Goal: Task Accomplishment & Management: Use online tool/utility

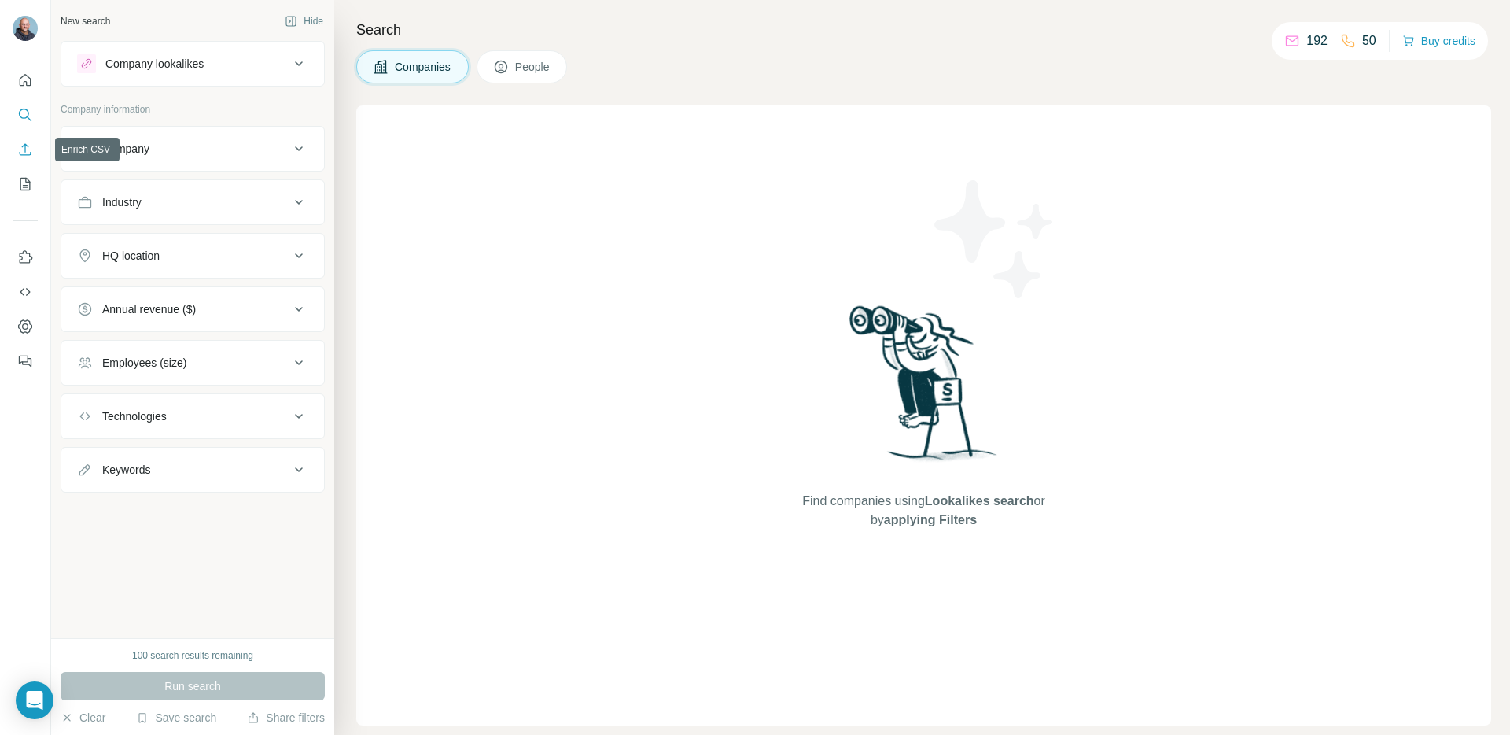
click at [24, 151] on icon "Enrich CSV" at bounding box center [25, 150] width 16 height 16
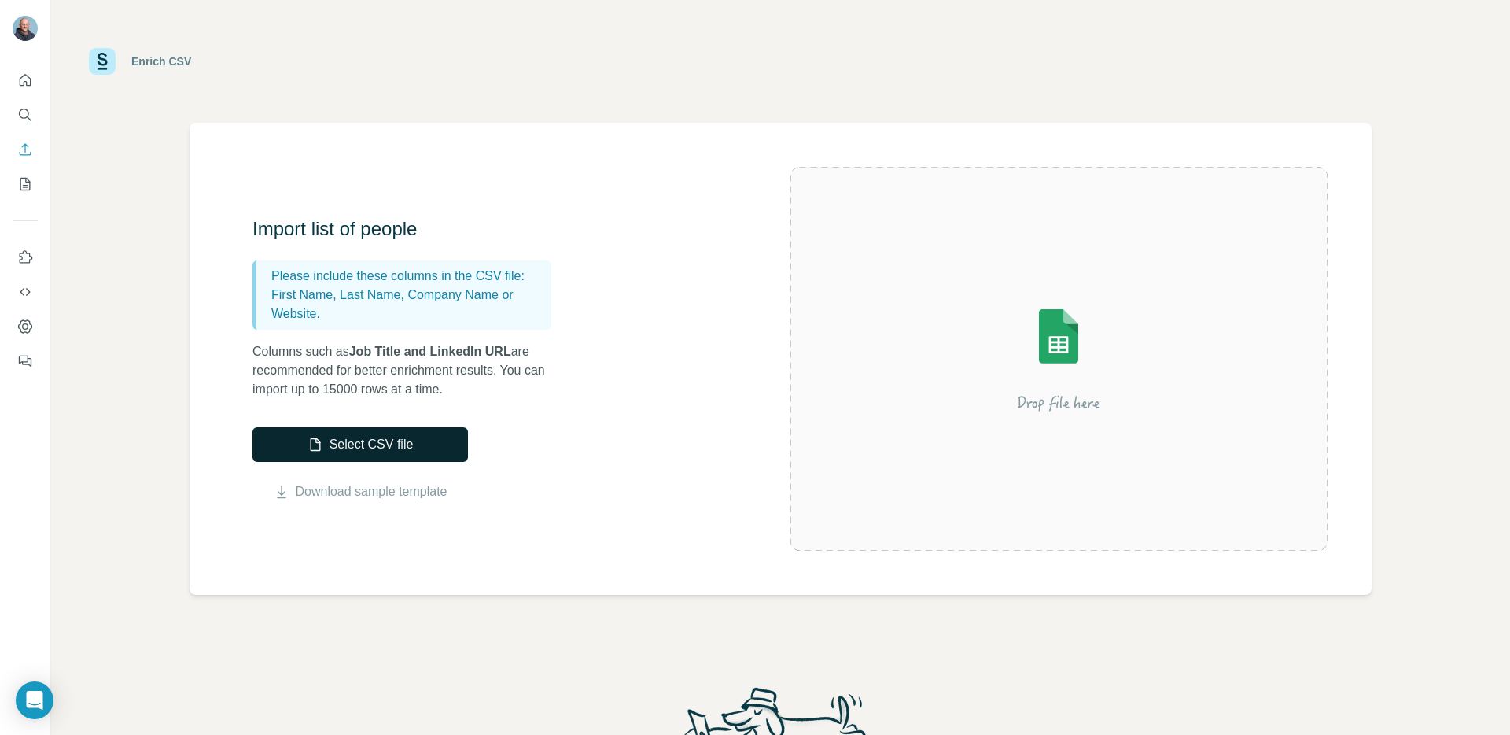
click at [357, 452] on button "Select CSV file" at bounding box center [361, 444] width 216 height 35
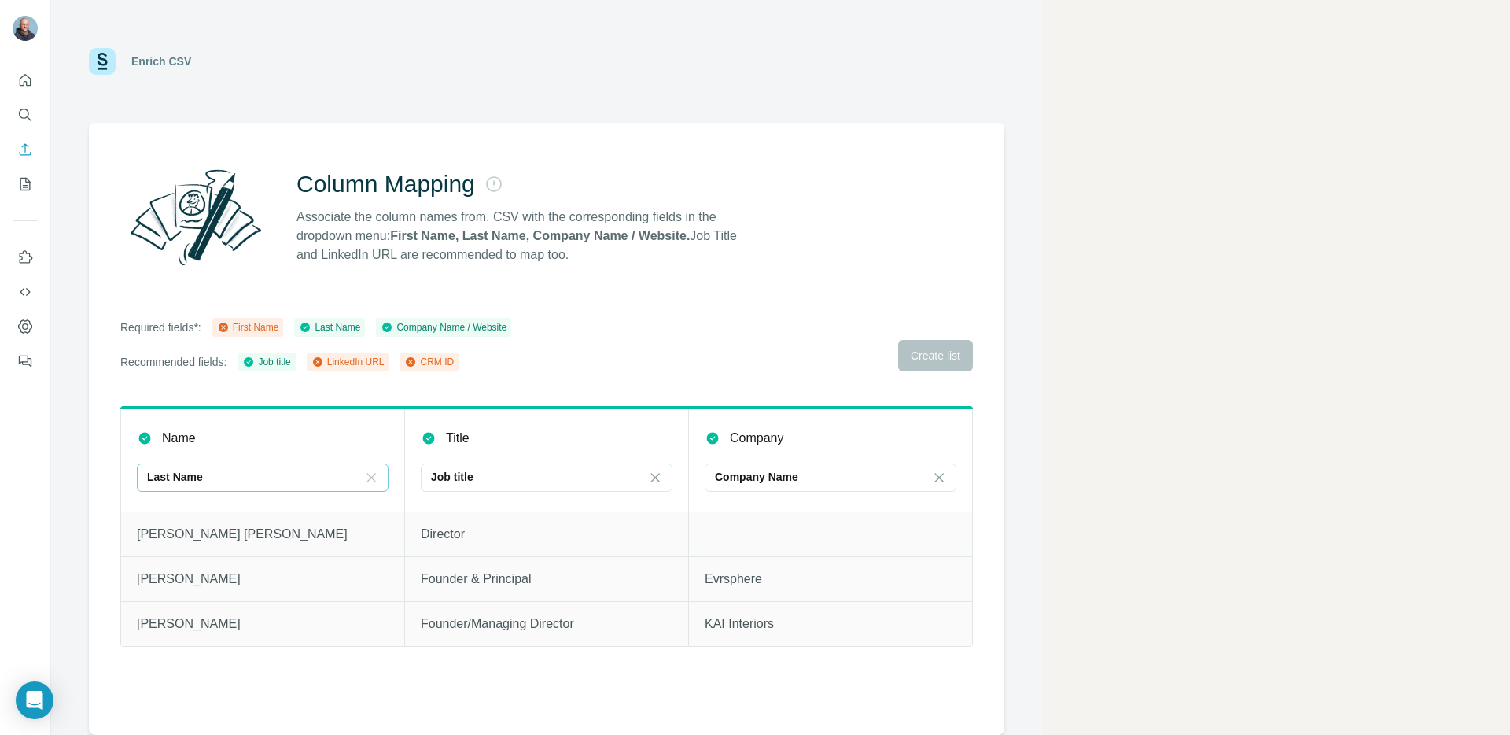
click at [372, 476] on icon at bounding box center [371, 477] width 9 height 9
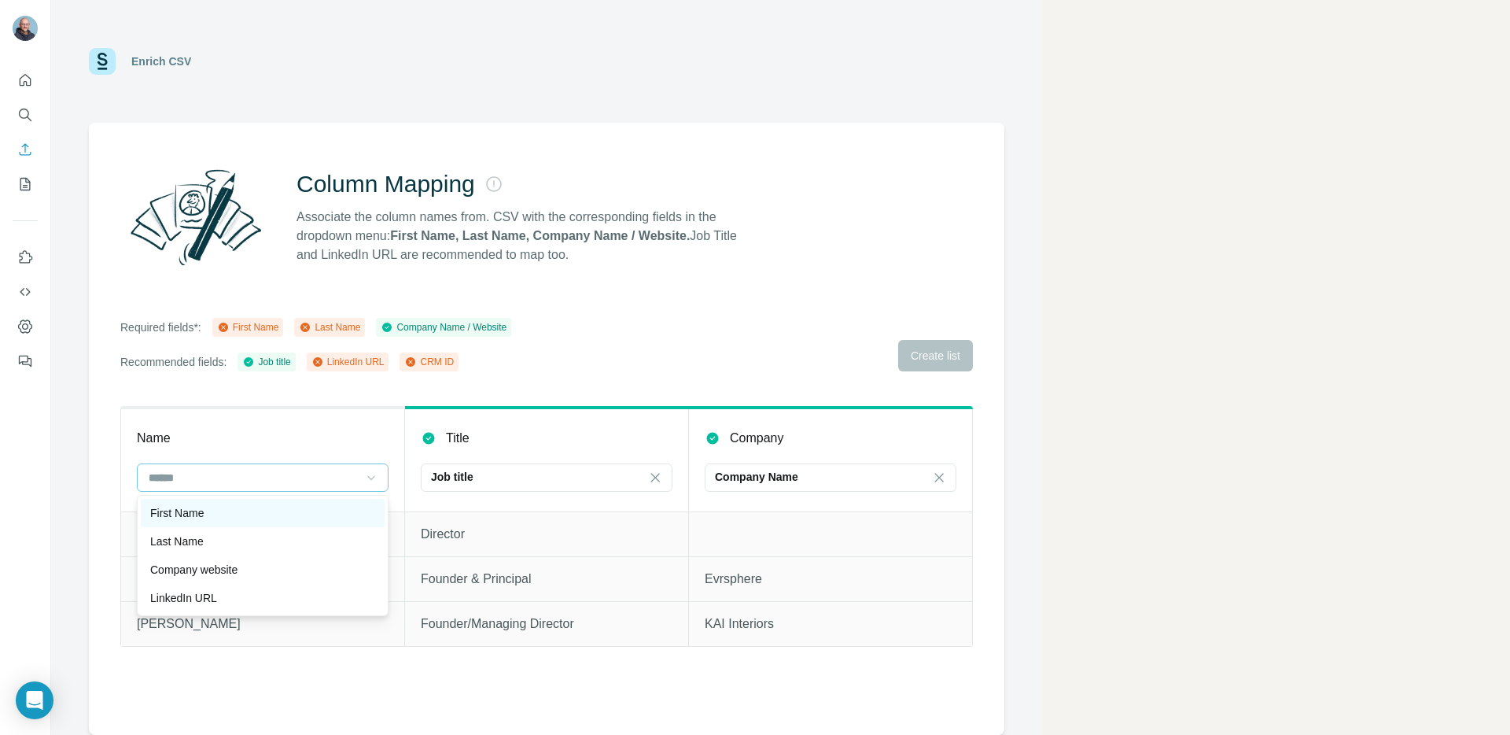
click at [198, 515] on p "First Name" at bounding box center [176, 513] width 53 height 16
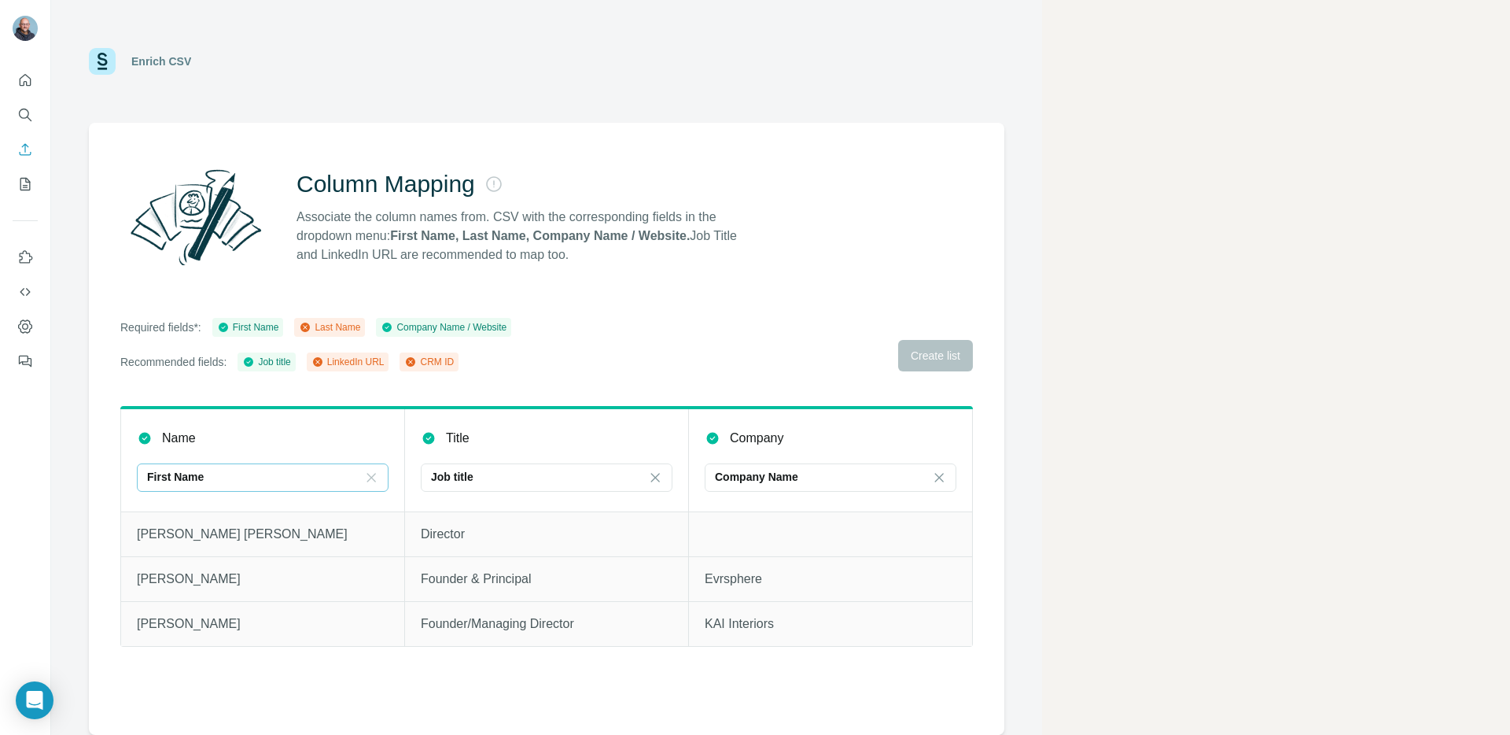
click at [925, 360] on div "Required fields*: First Name Last Name Company Name / Website Recommended field…" at bounding box center [546, 344] width 853 height 53
click at [916, 356] on div "Required fields*: First Name Last Name Company Name / Website Recommended field…" at bounding box center [546, 344] width 853 height 53
click at [24, 183] on icon "My lists" at bounding box center [25, 184] width 16 height 16
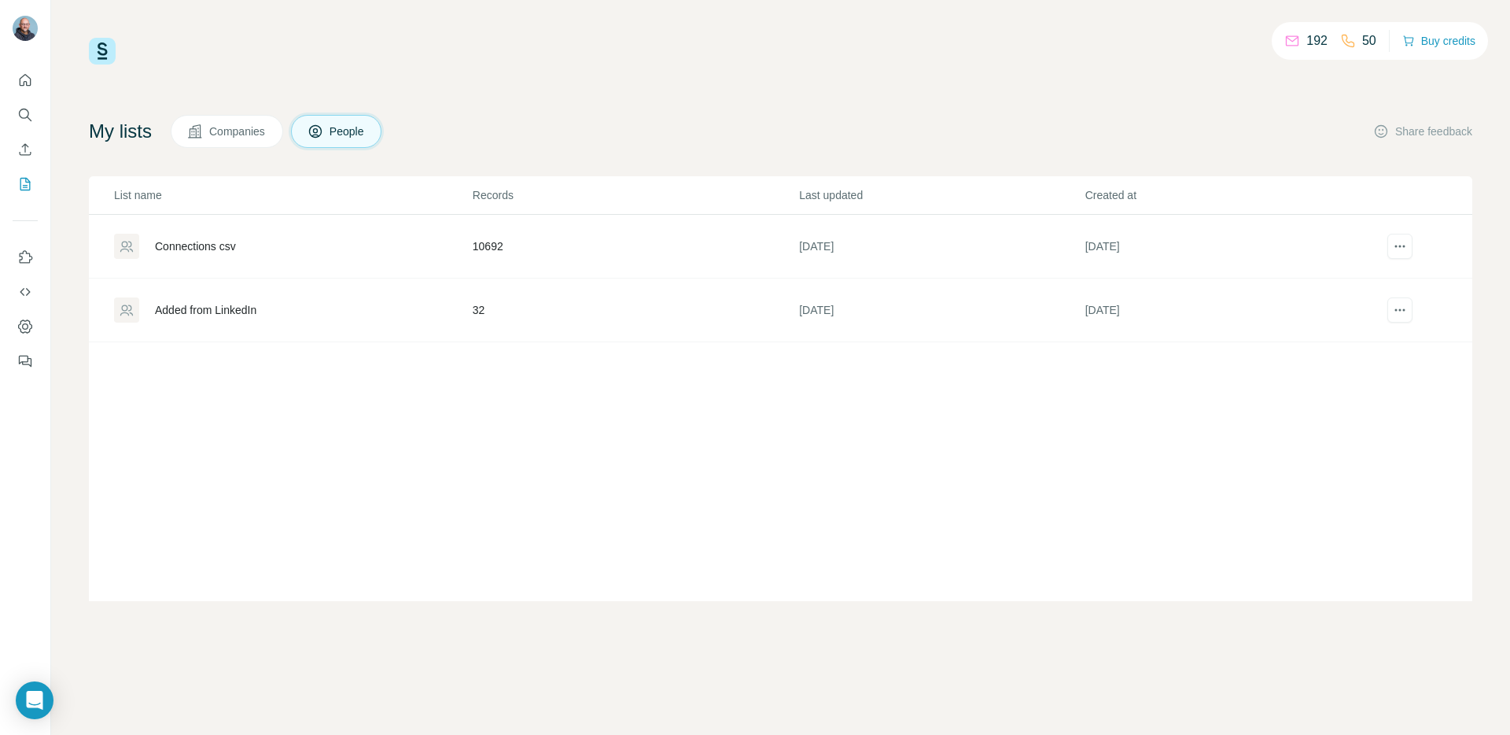
click at [184, 244] on div "Connections csv" at bounding box center [195, 246] width 81 height 16
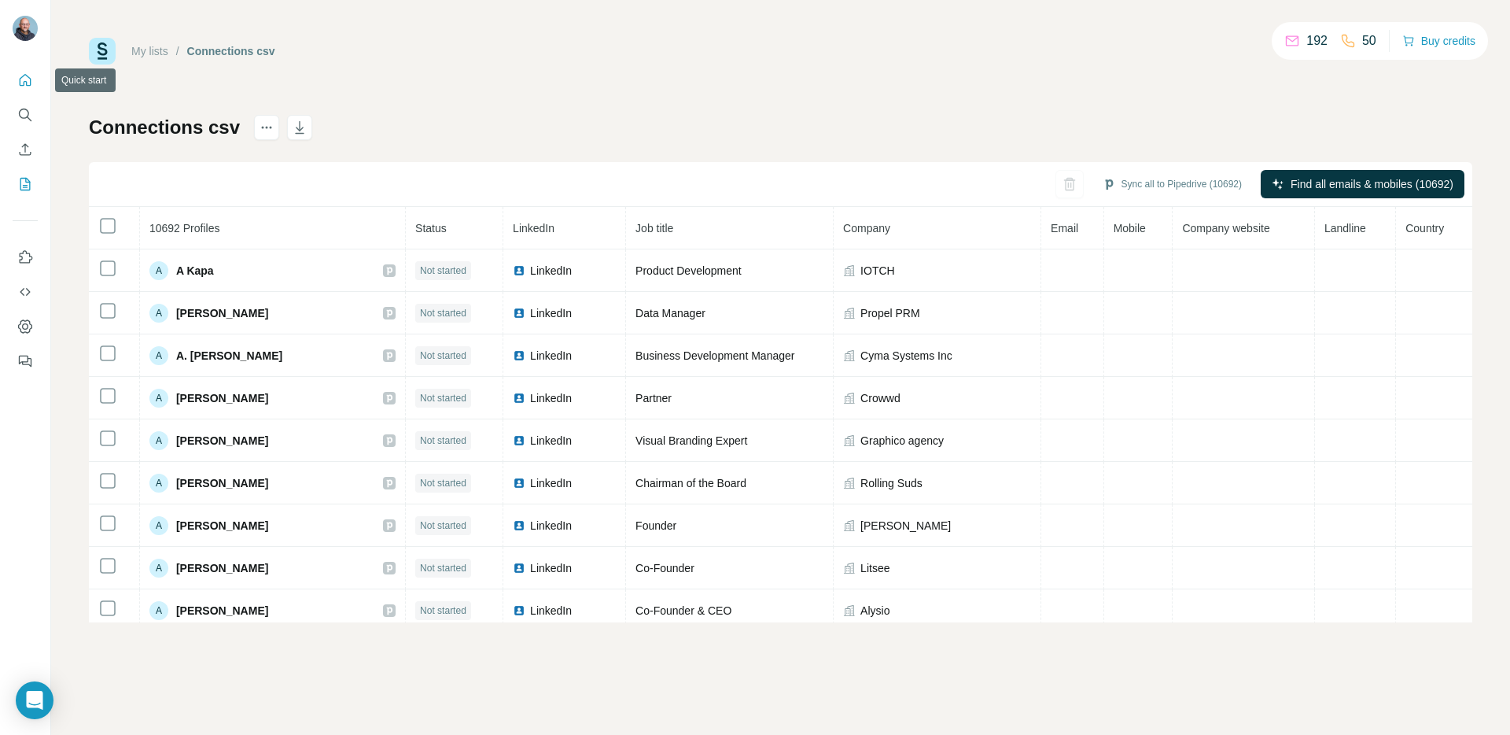
click at [24, 79] on icon "Quick start" at bounding box center [25, 80] width 16 height 16
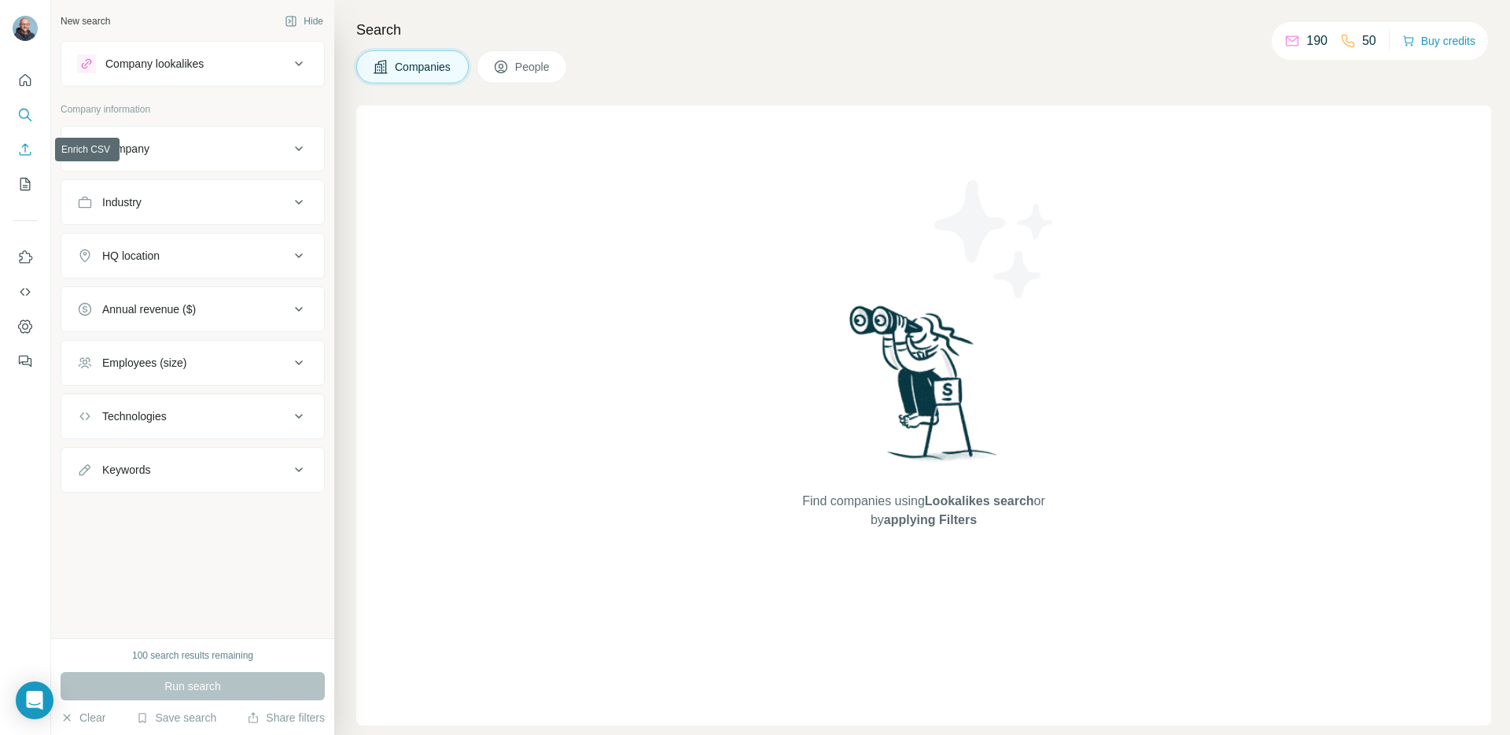
click at [27, 148] on icon "Enrich CSV" at bounding box center [25, 150] width 16 height 16
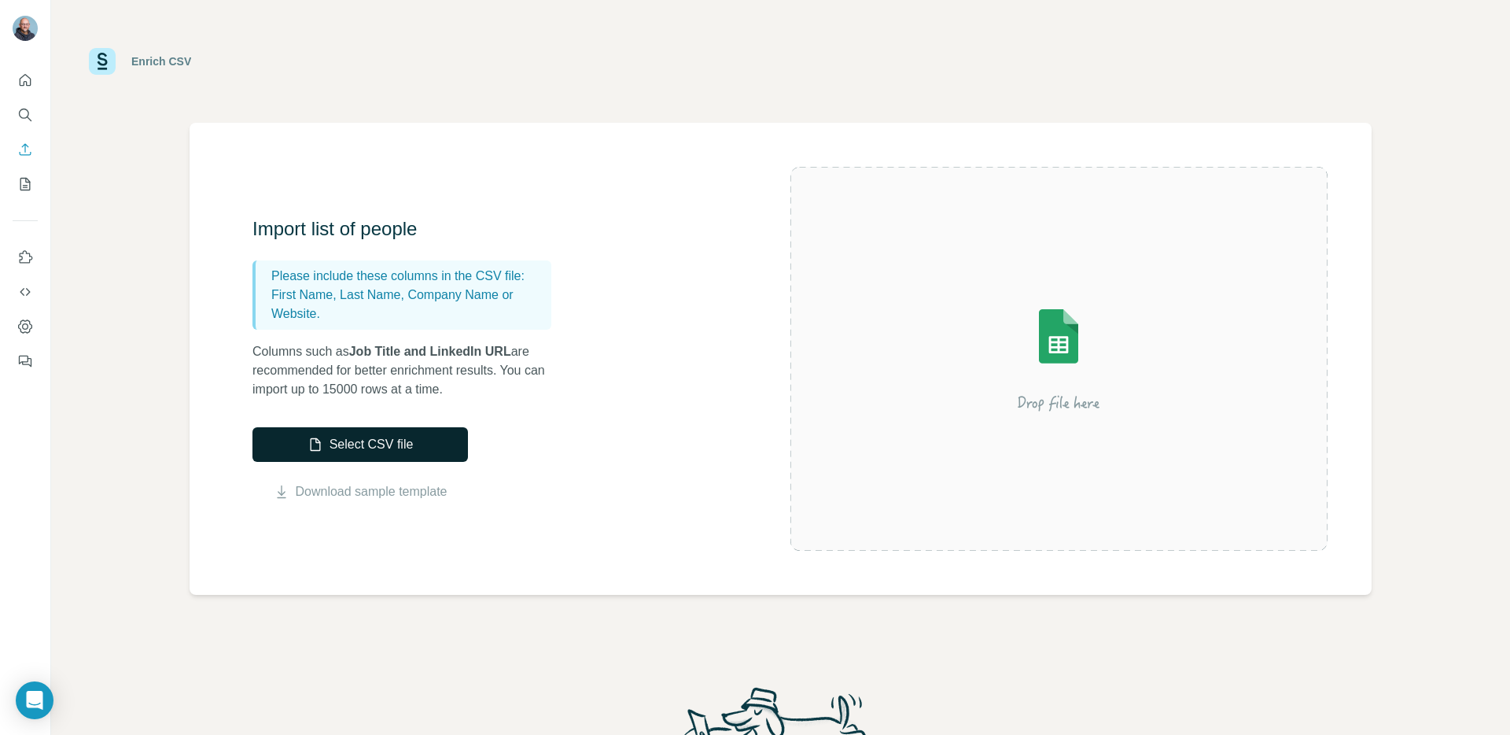
click at [371, 447] on button "Select CSV file" at bounding box center [361, 444] width 216 height 35
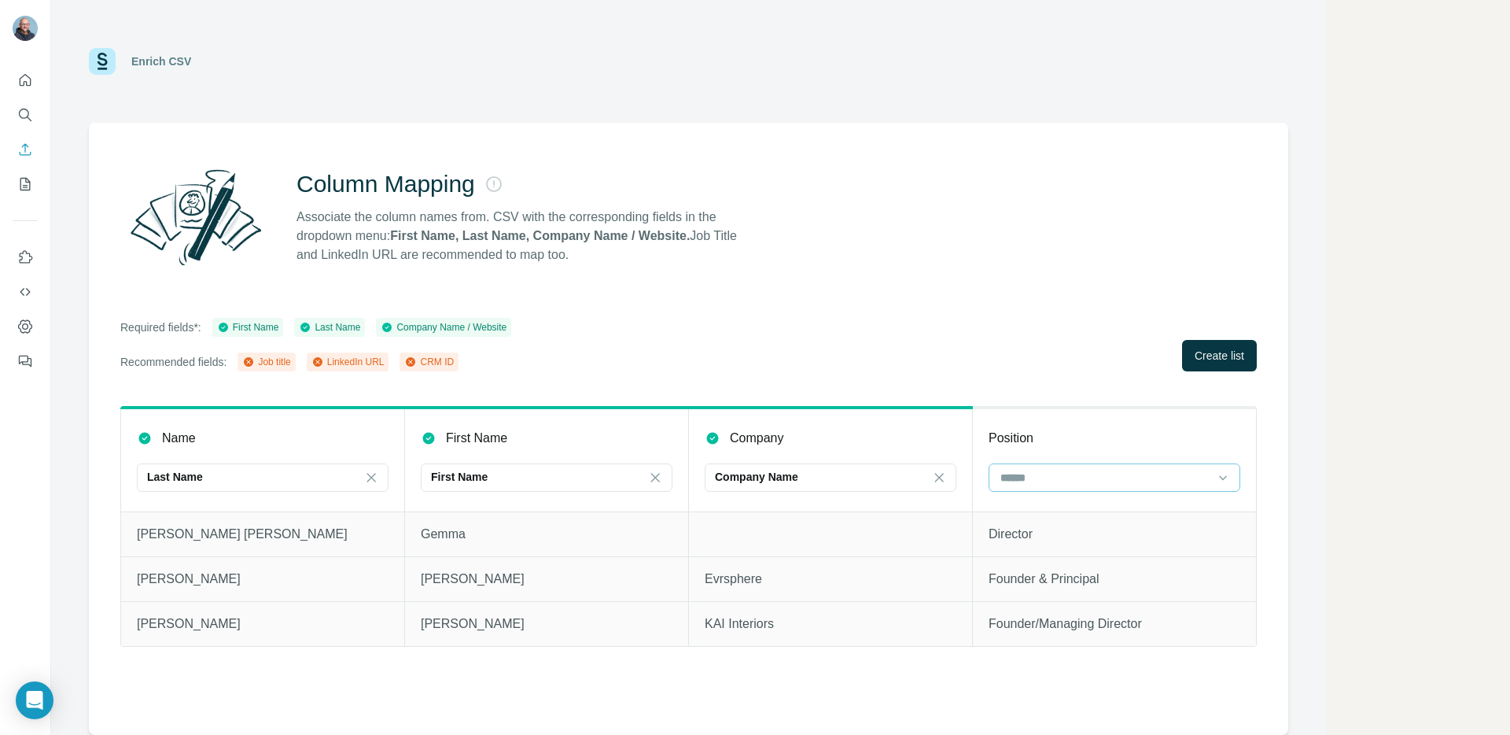
click at [1083, 474] on input at bounding box center [1105, 477] width 212 height 17
click at [944, 322] on div "Required fields*: First Name Last Name Company Name / Website Recommended field…" at bounding box center [688, 344] width 1137 height 53
click at [1222, 354] on span "Create list" at bounding box center [1220, 356] width 50 height 16
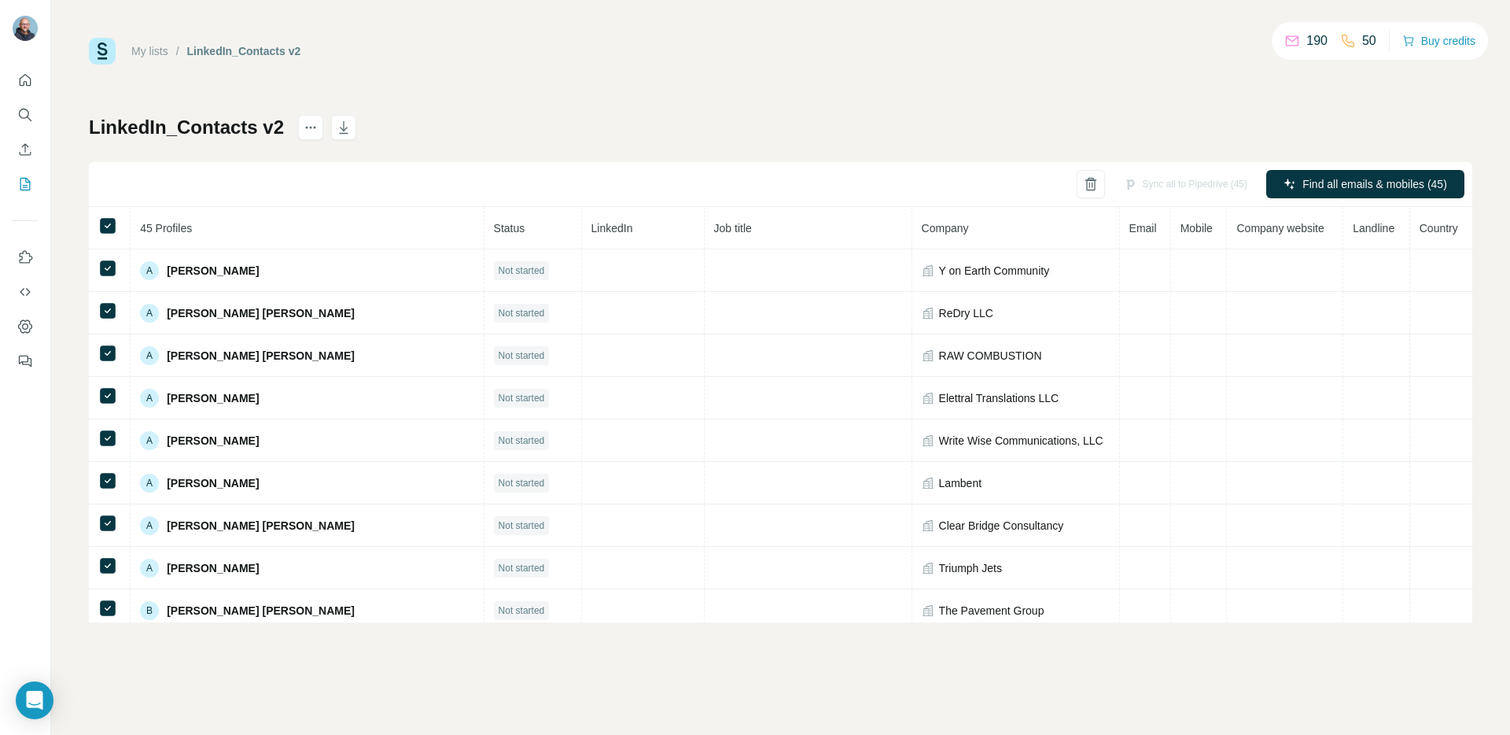
click at [669, 100] on div "My lists / LinkedIn_Contacts v2 190 50 Buy credits LinkedIn_Contacts v2 Sync al…" at bounding box center [781, 330] width 1384 height 585
click at [159, 53] on link "My lists" at bounding box center [149, 51] width 37 height 13
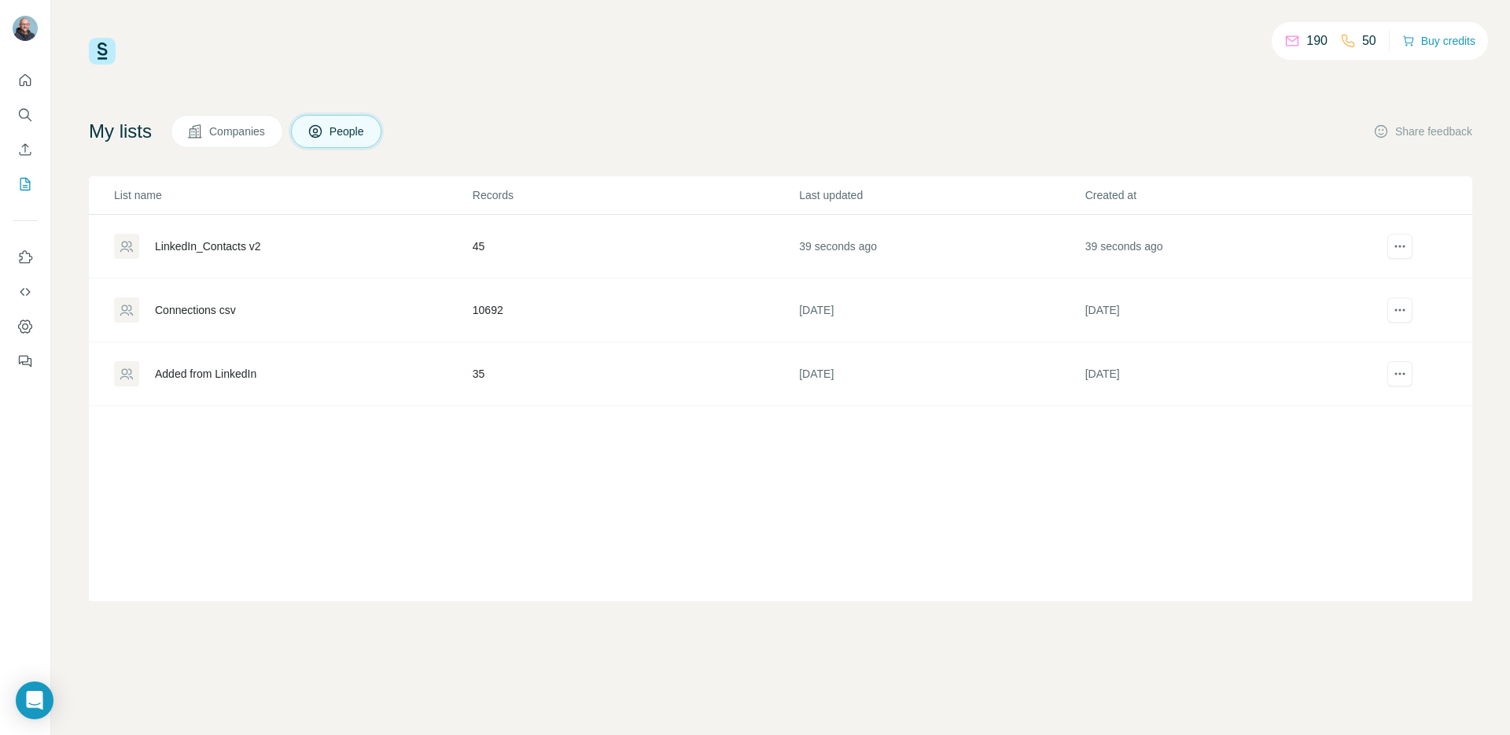
click at [201, 308] on div "Connections csv" at bounding box center [195, 310] width 81 height 16
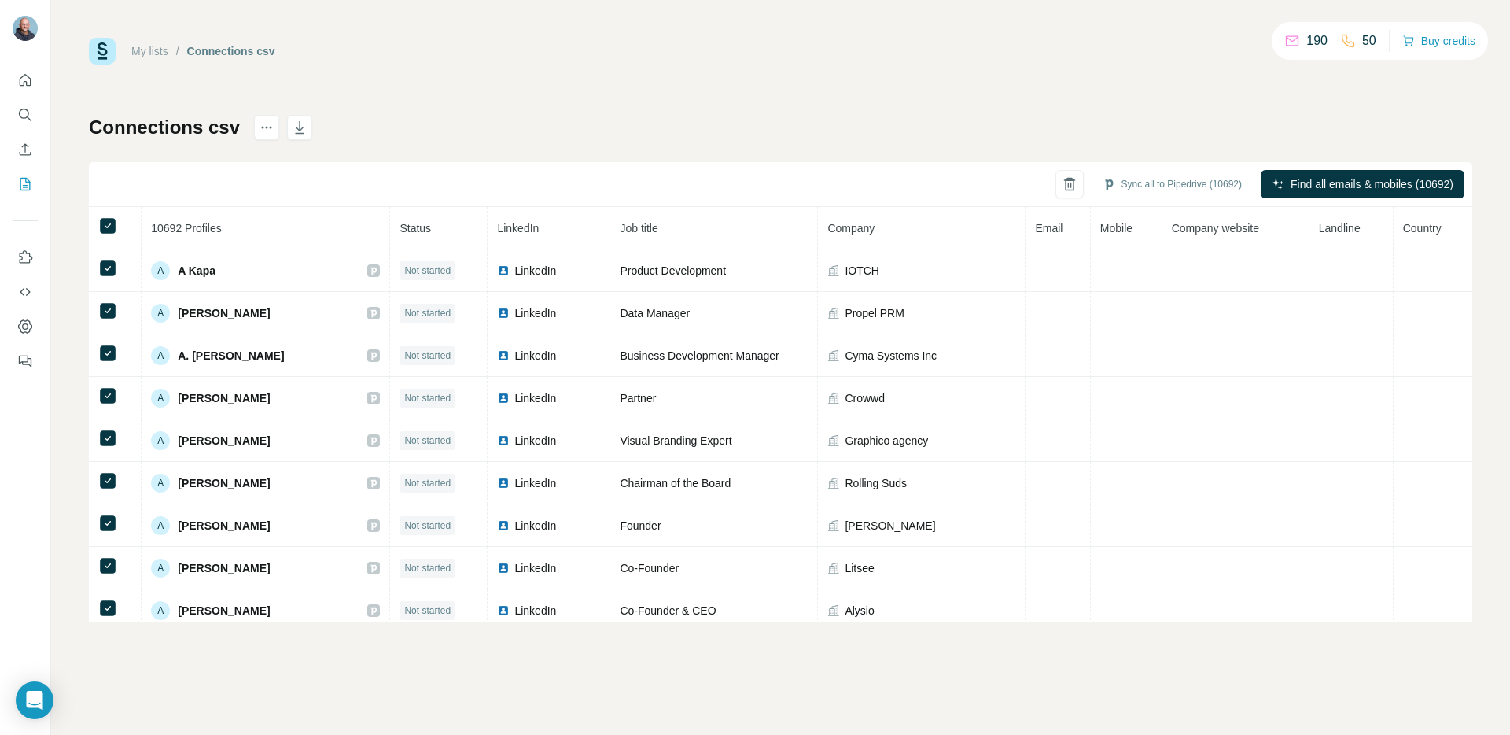
click at [866, 105] on div "My lists / Connections csv 190 50 Buy credits Connections csv Sync all to Piped…" at bounding box center [781, 330] width 1384 height 585
